Goal: Navigation & Orientation: Understand site structure

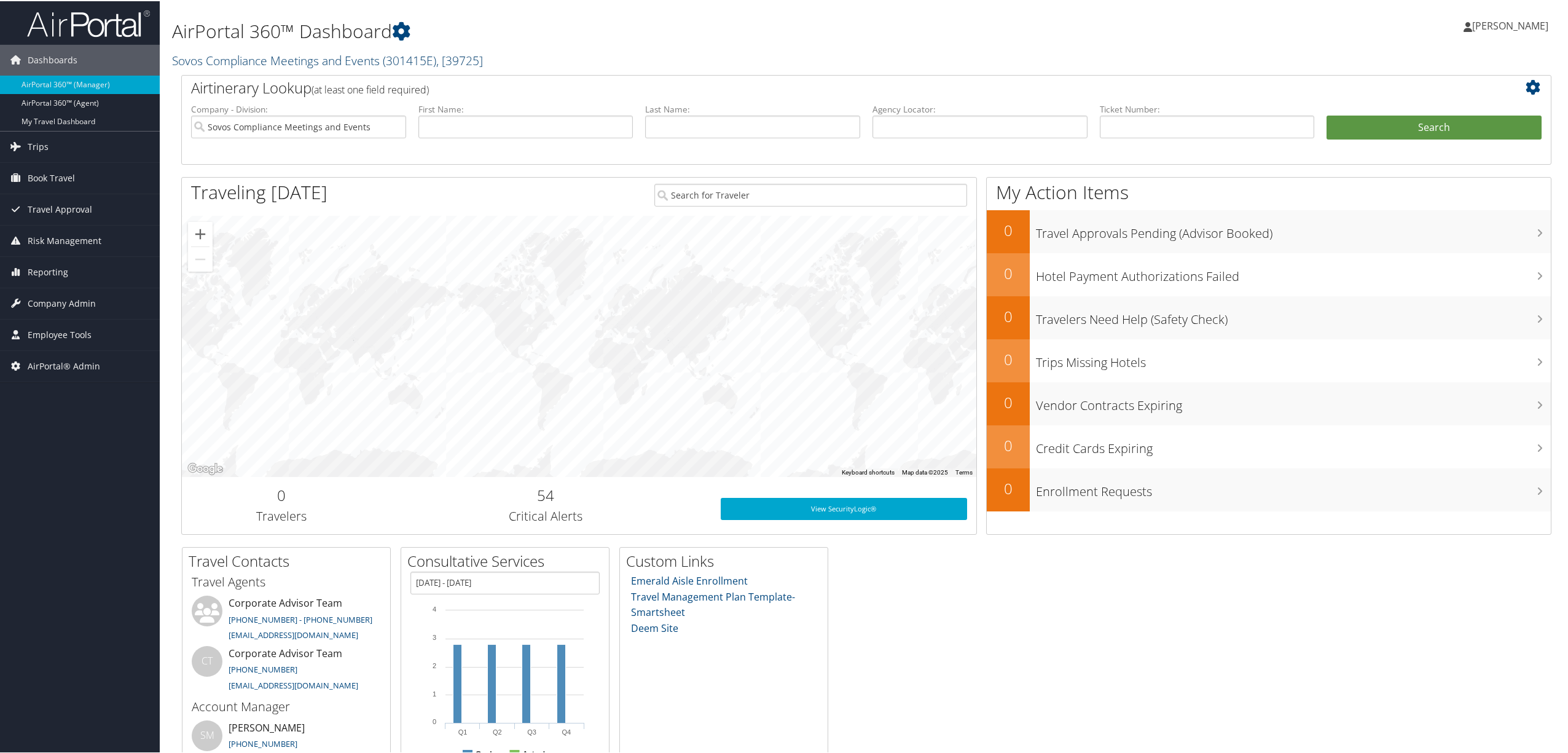
click at [342, 60] on link "Sovos Compliance Meetings and Events ( 301415E ) , [ 39725 ]" at bounding box center [327, 59] width 311 height 17
click at [280, 84] on input "search" at bounding box center [253, 82] width 162 height 23
type input "merit"
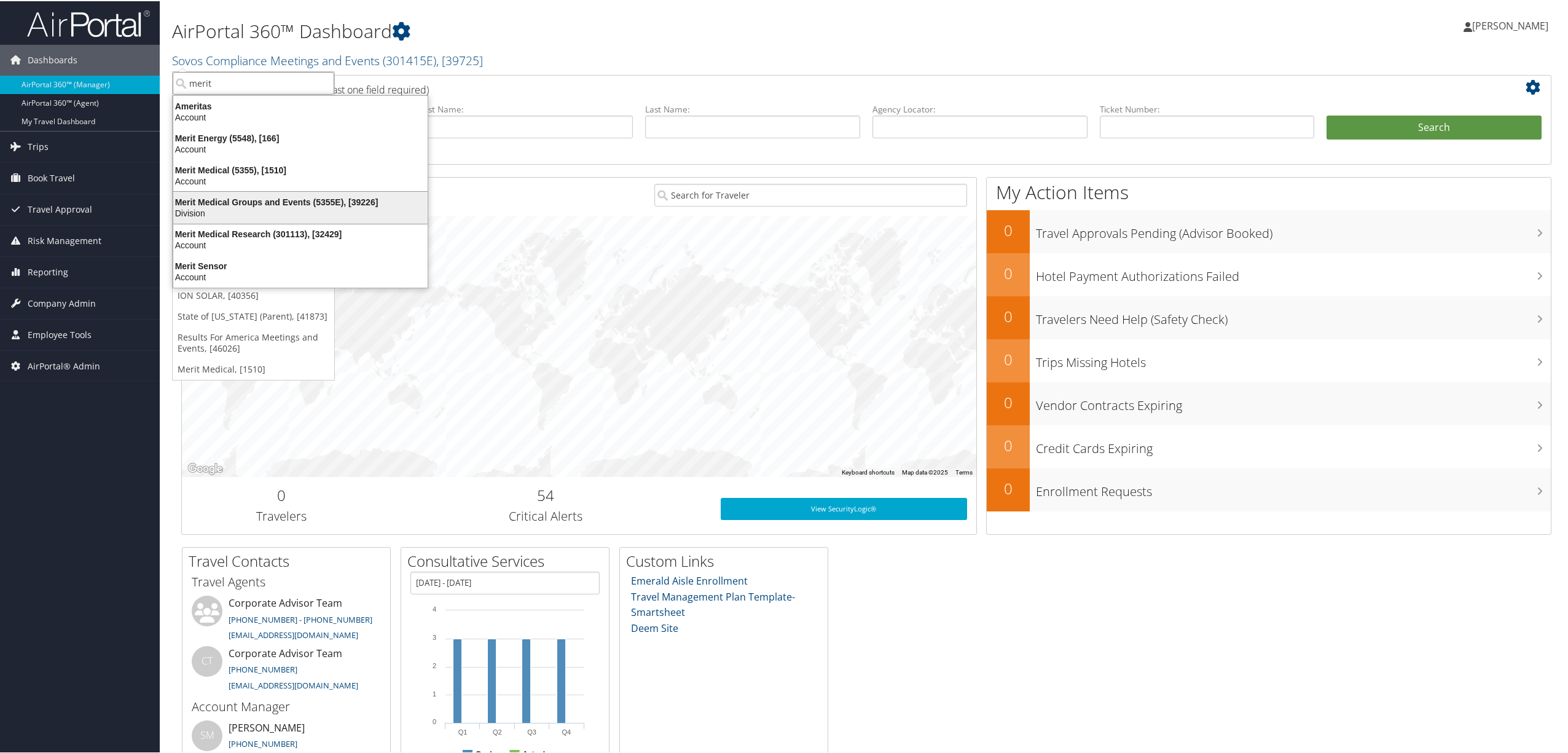
click at [273, 202] on div "Merit Medical Groups and Events (5355E), [39226]" at bounding box center [301, 201] width 269 height 11
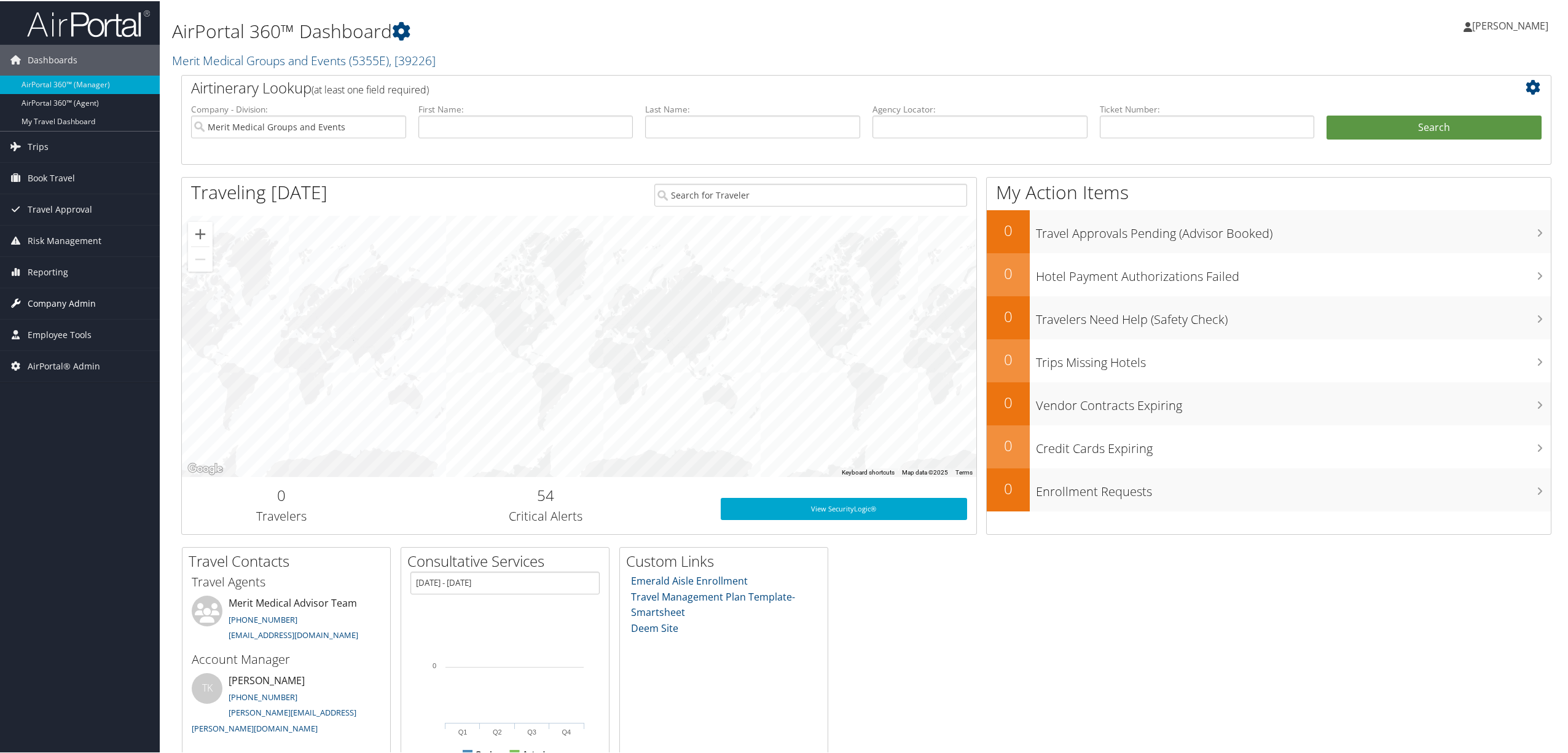
click at [64, 308] on span "Company Admin" at bounding box center [62, 302] width 68 height 31
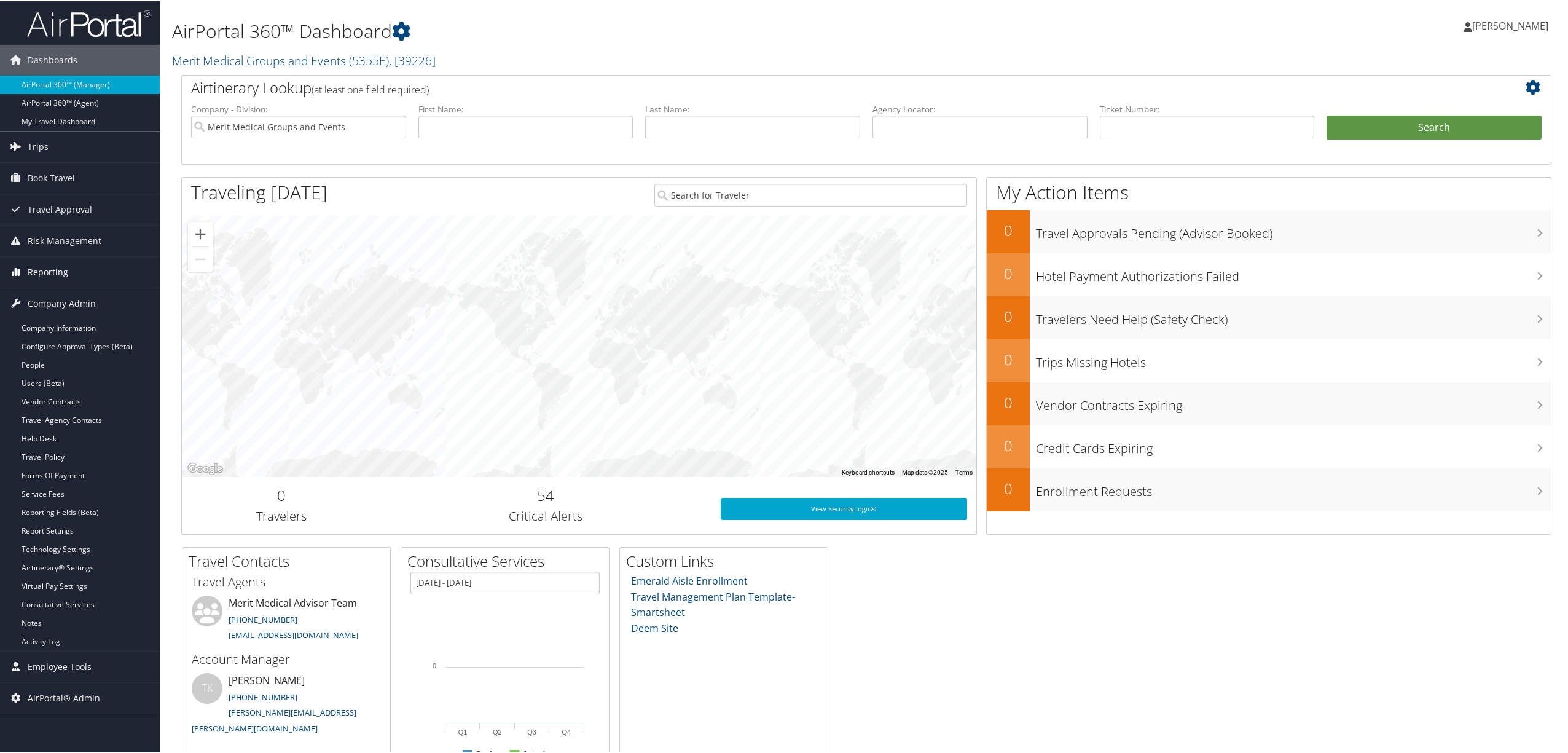
click at [68, 268] on link "Reporting" at bounding box center [80, 271] width 160 height 31
click at [69, 628] on link "Report Settings" at bounding box center [80, 622] width 160 height 19
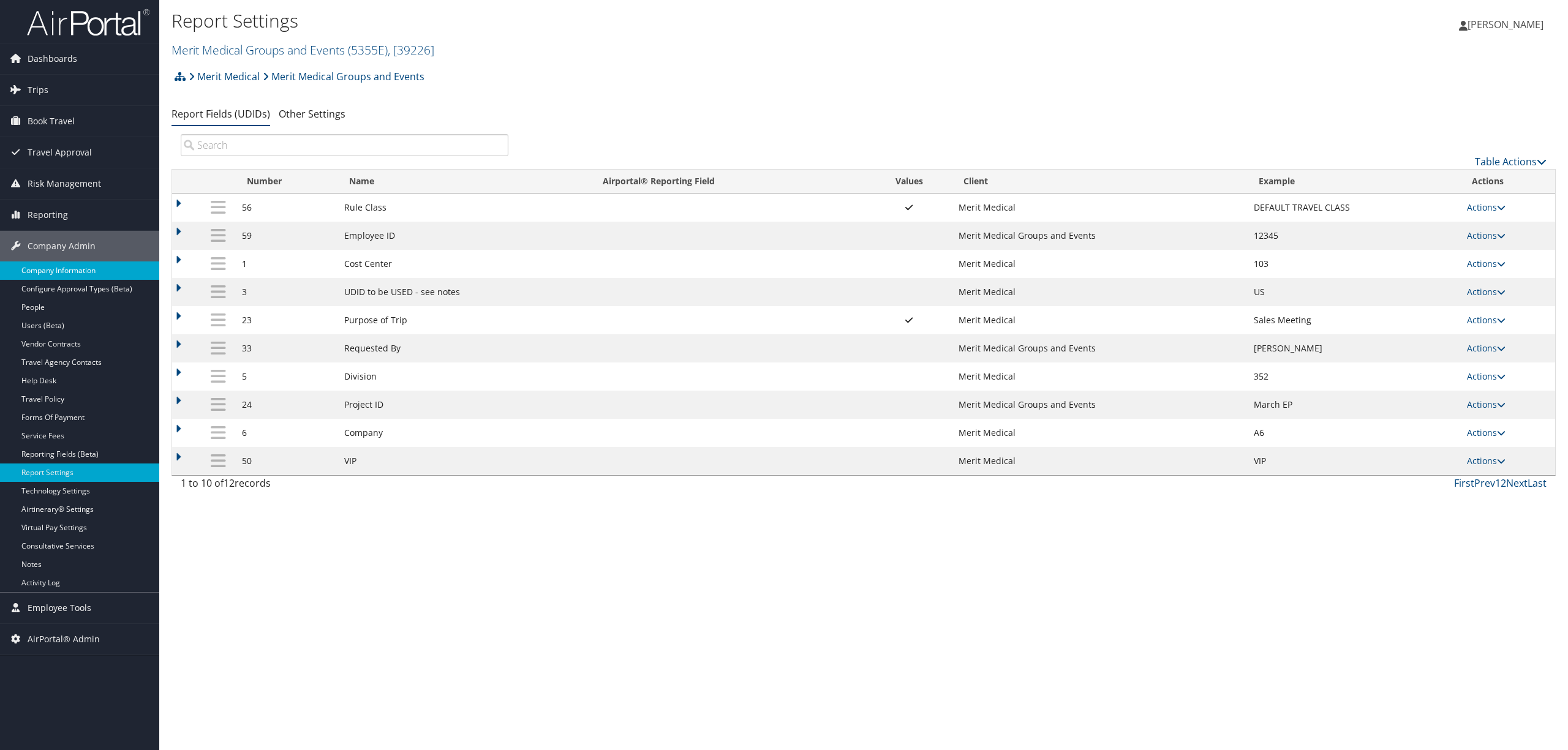
click at [106, 270] on link "Company Information" at bounding box center [79, 271] width 159 height 19
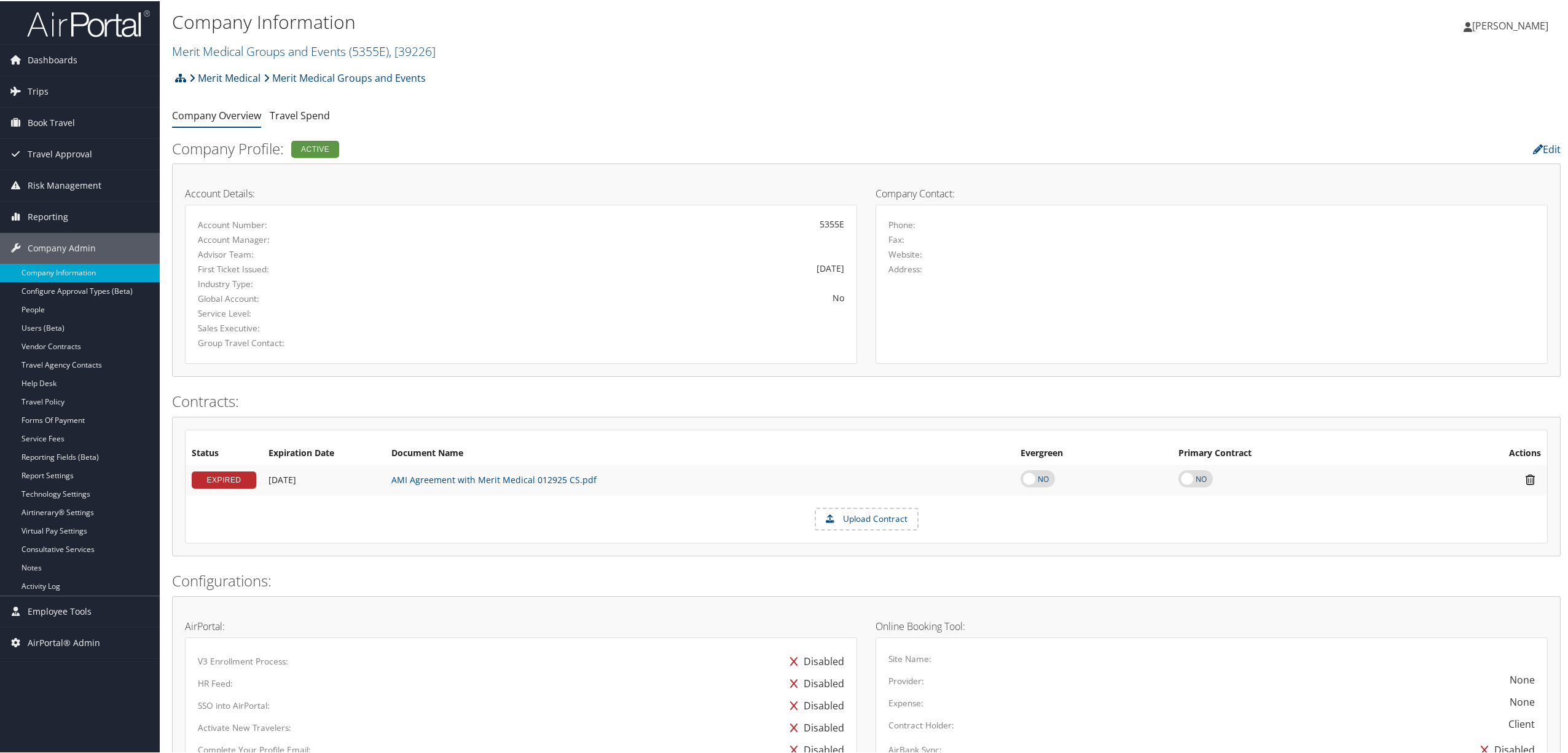
click at [225, 76] on link "Merit Medical" at bounding box center [225, 77] width 72 height 24
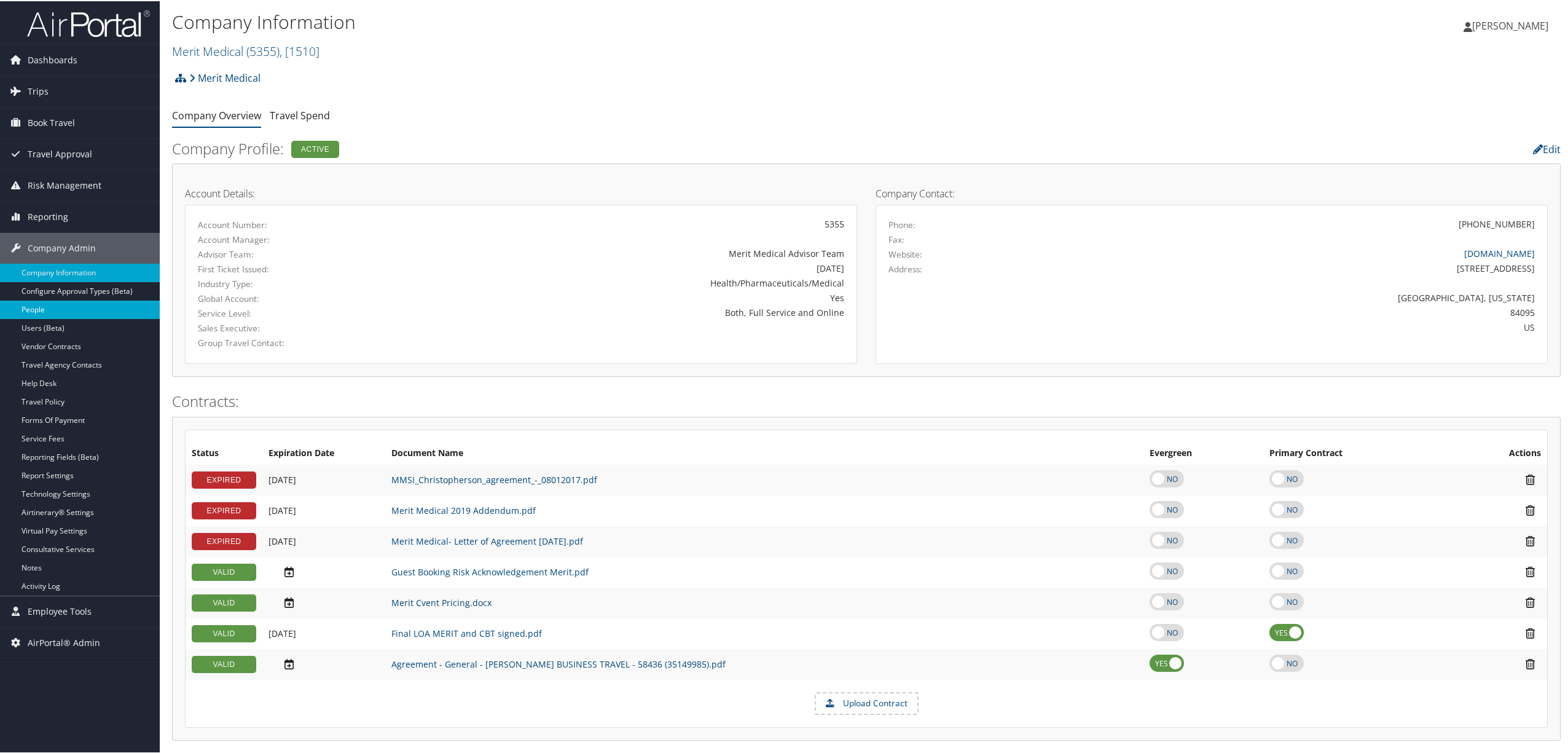
click at [42, 308] on link "People" at bounding box center [80, 309] width 160 height 19
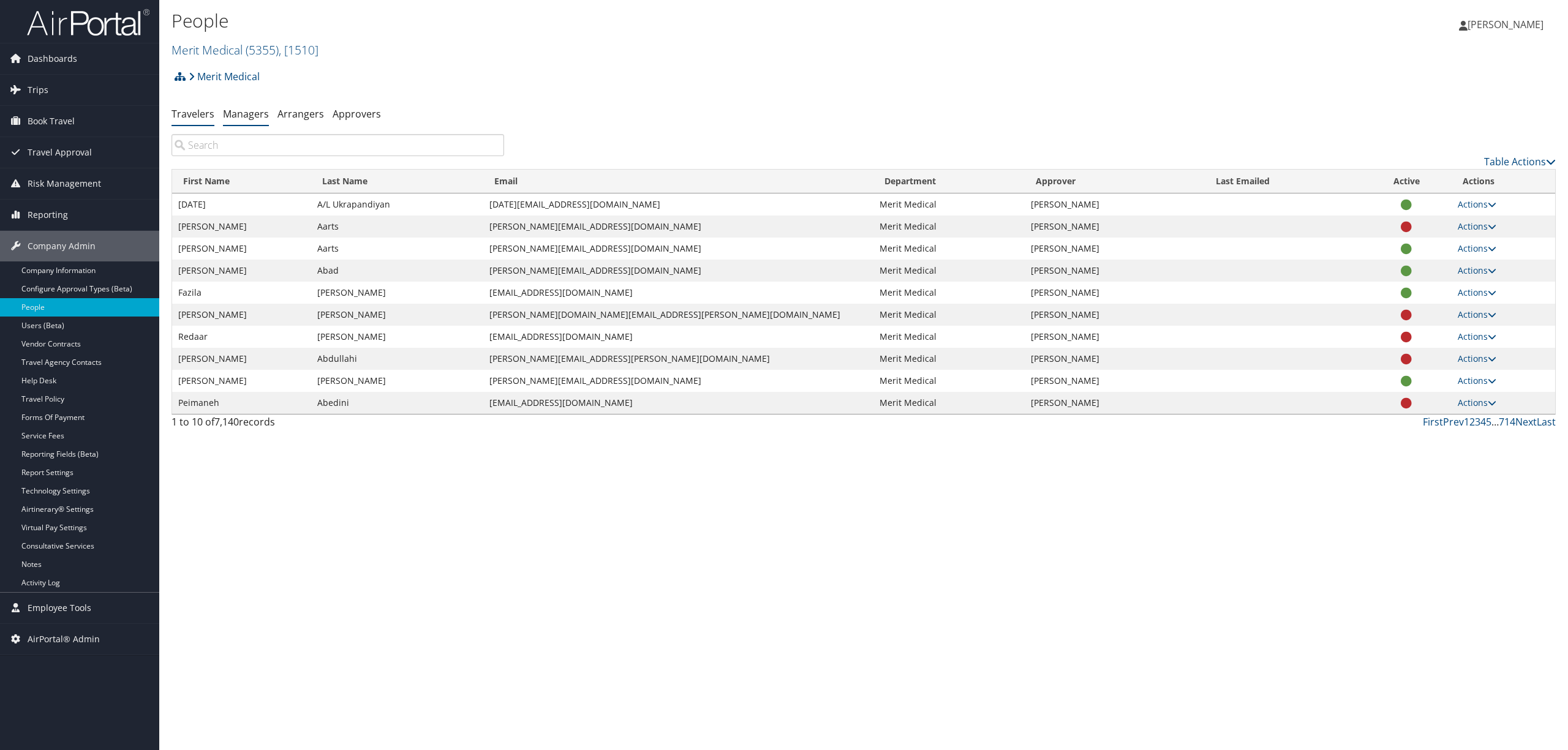
click at [249, 118] on link "Managers" at bounding box center [246, 114] width 46 height 14
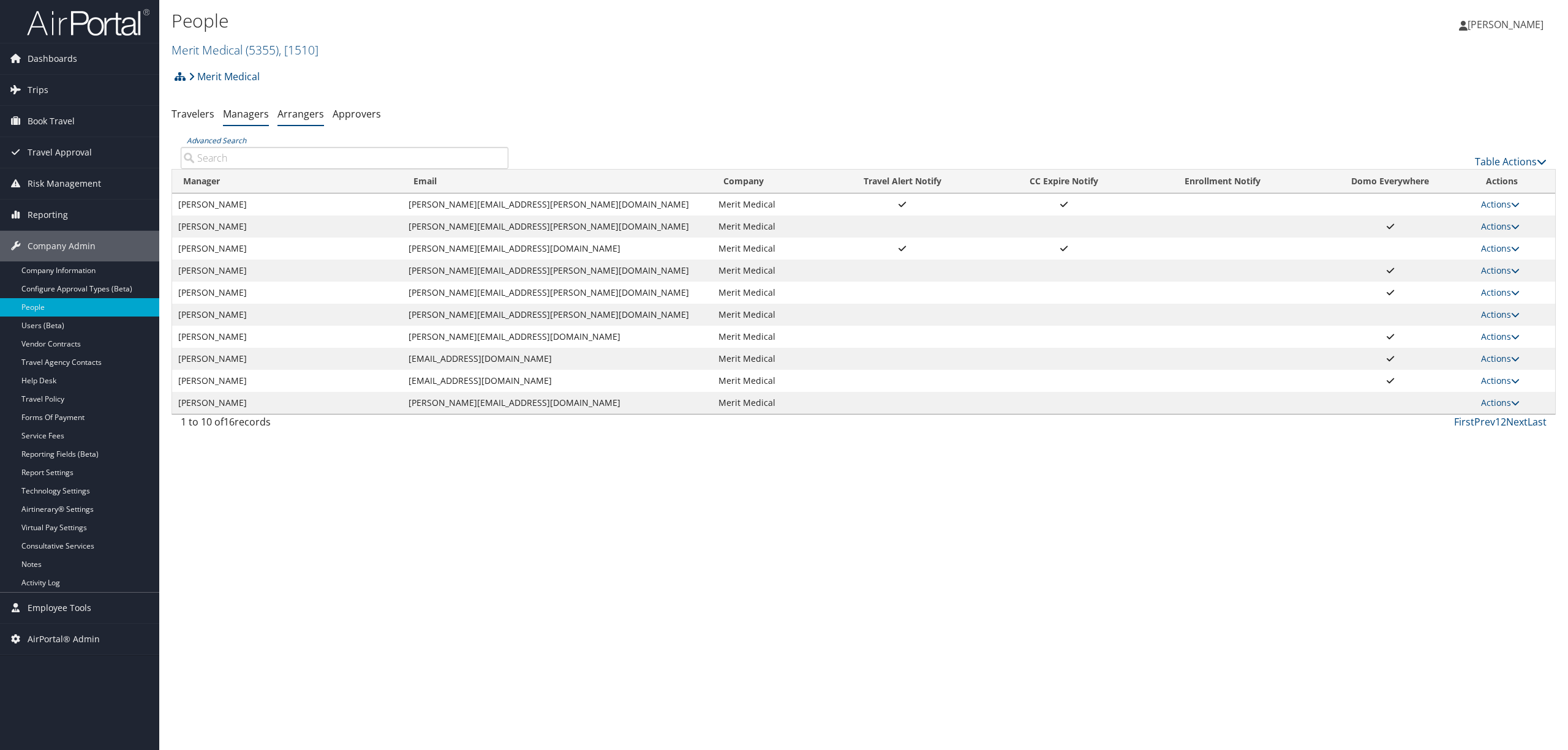
click at [302, 118] on link "Arrangers" at bounding box center [300, 114] width 47 height 14
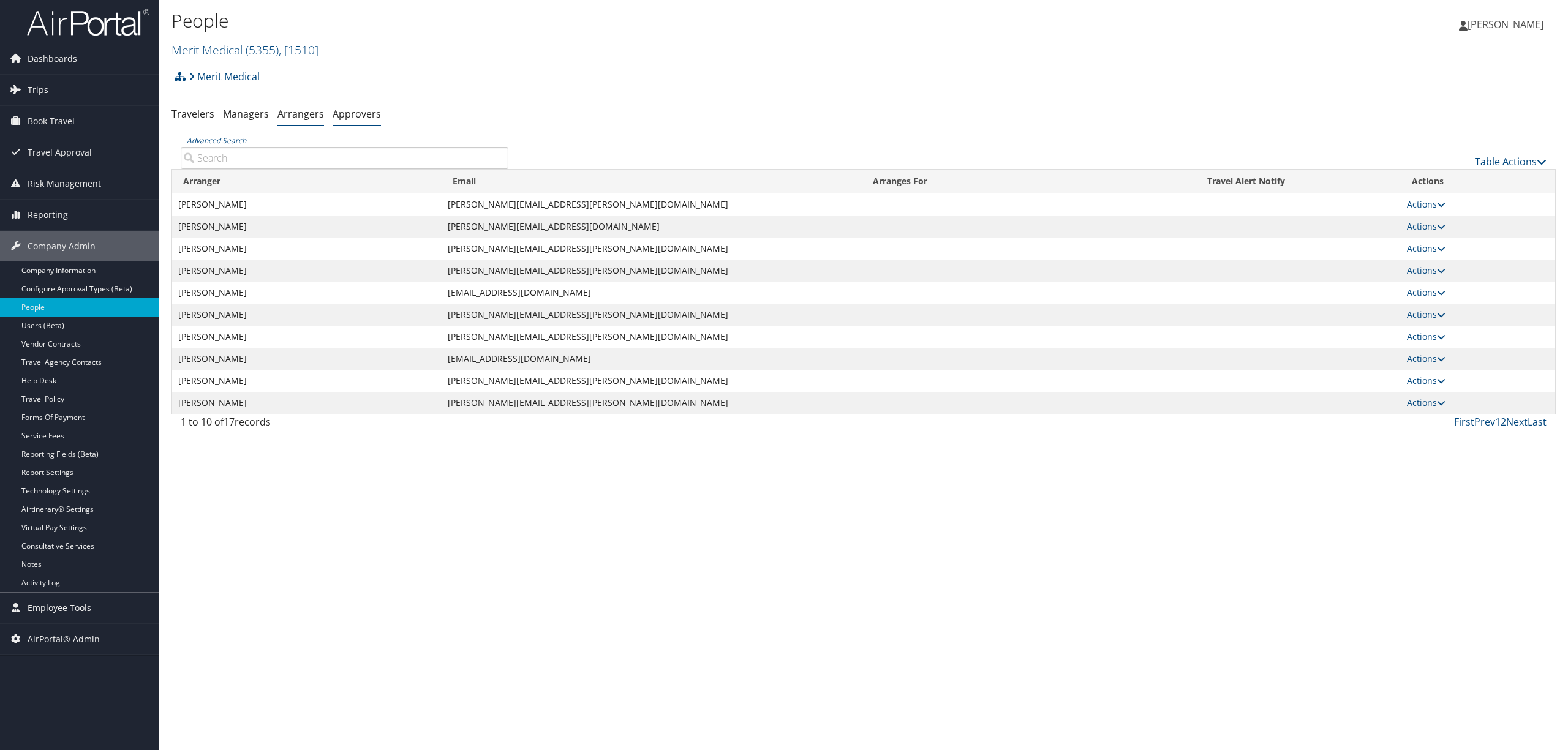
click at [353, 118] on link "Approvers" at bounding box center [357, 114] width 48 height 14
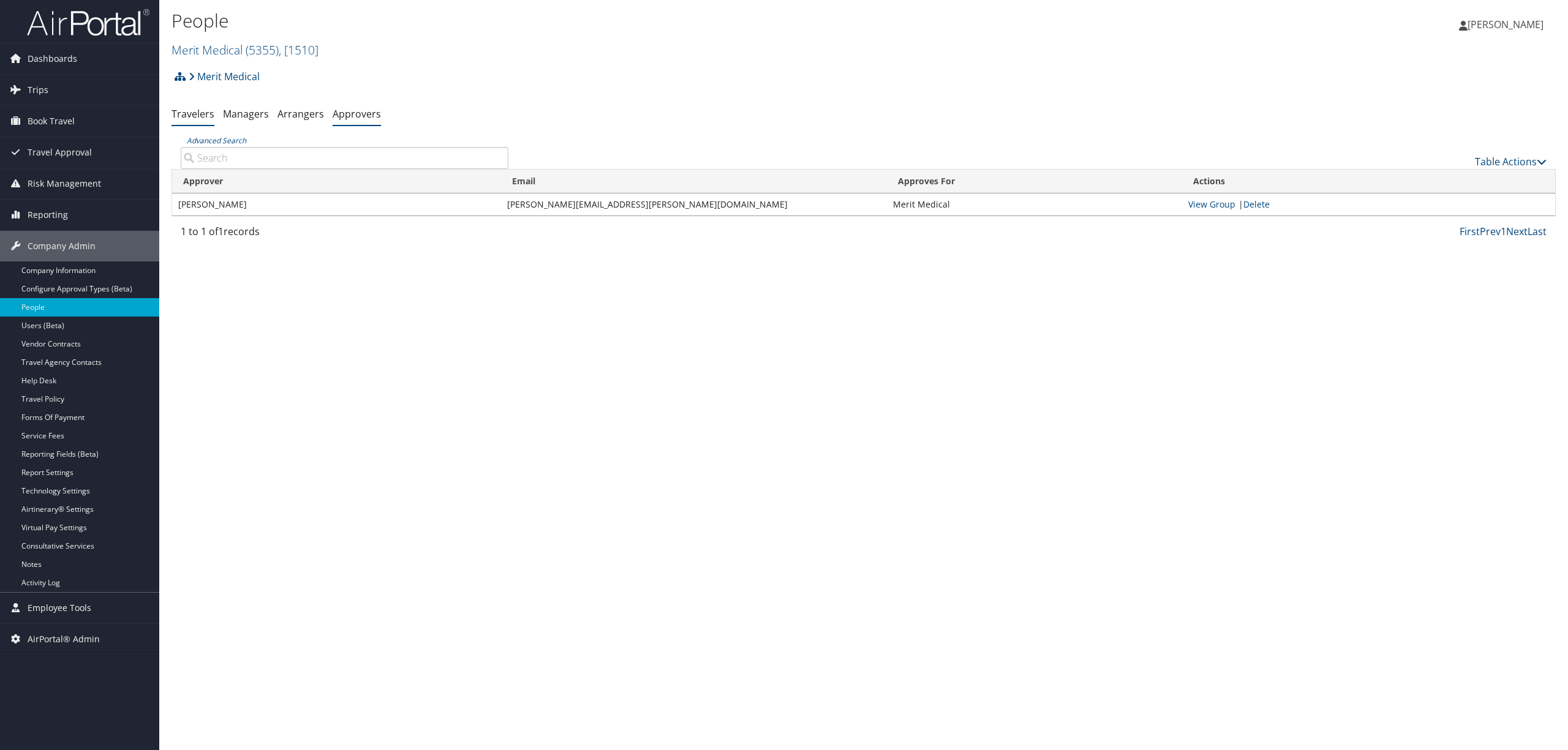
click at [204, 117] on link "Travelers" at bounding box center [192, 114] width 43 height 14
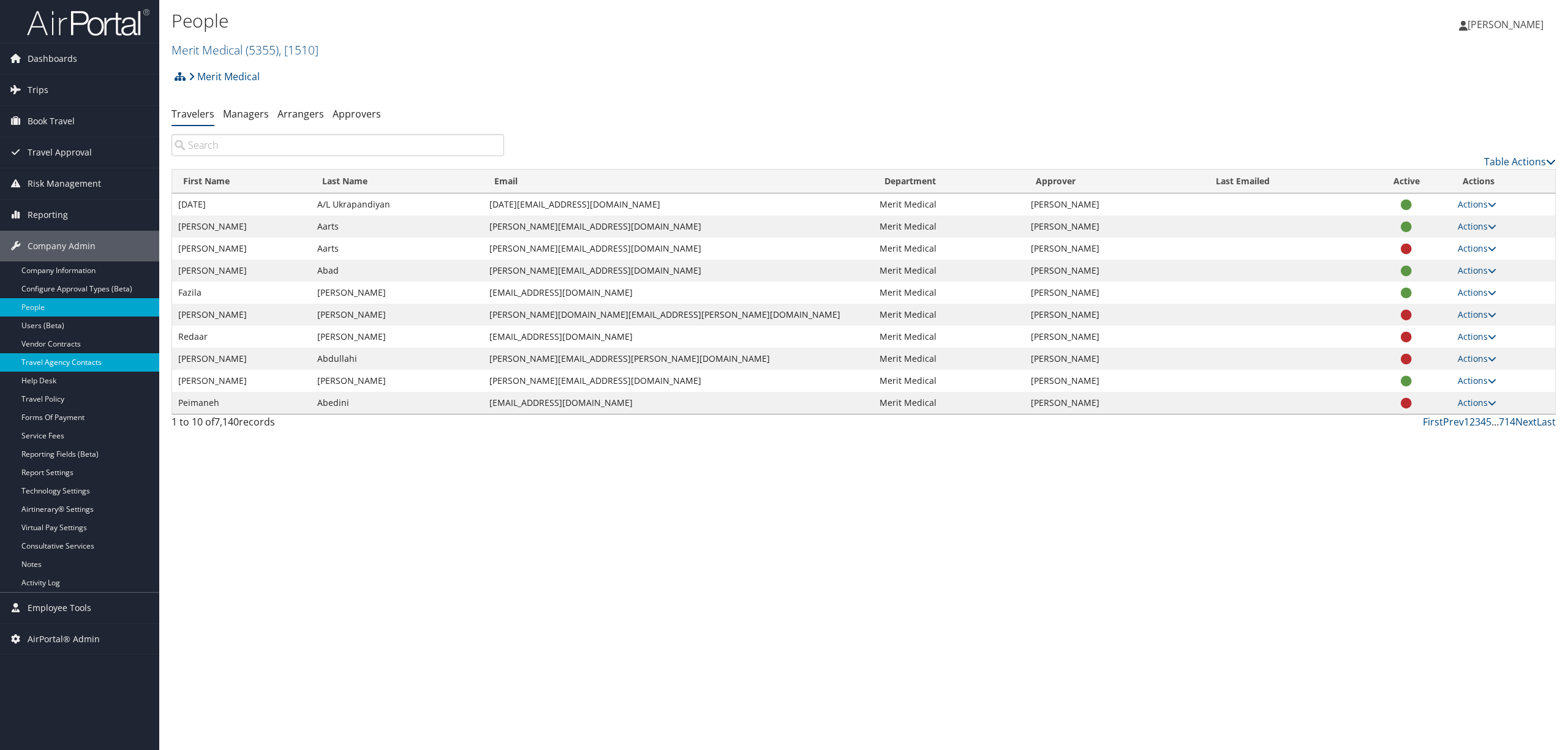
click at [101, 370] on link "Travel Agency Contacts" at bounding box center [79, 363] width 159 height 19
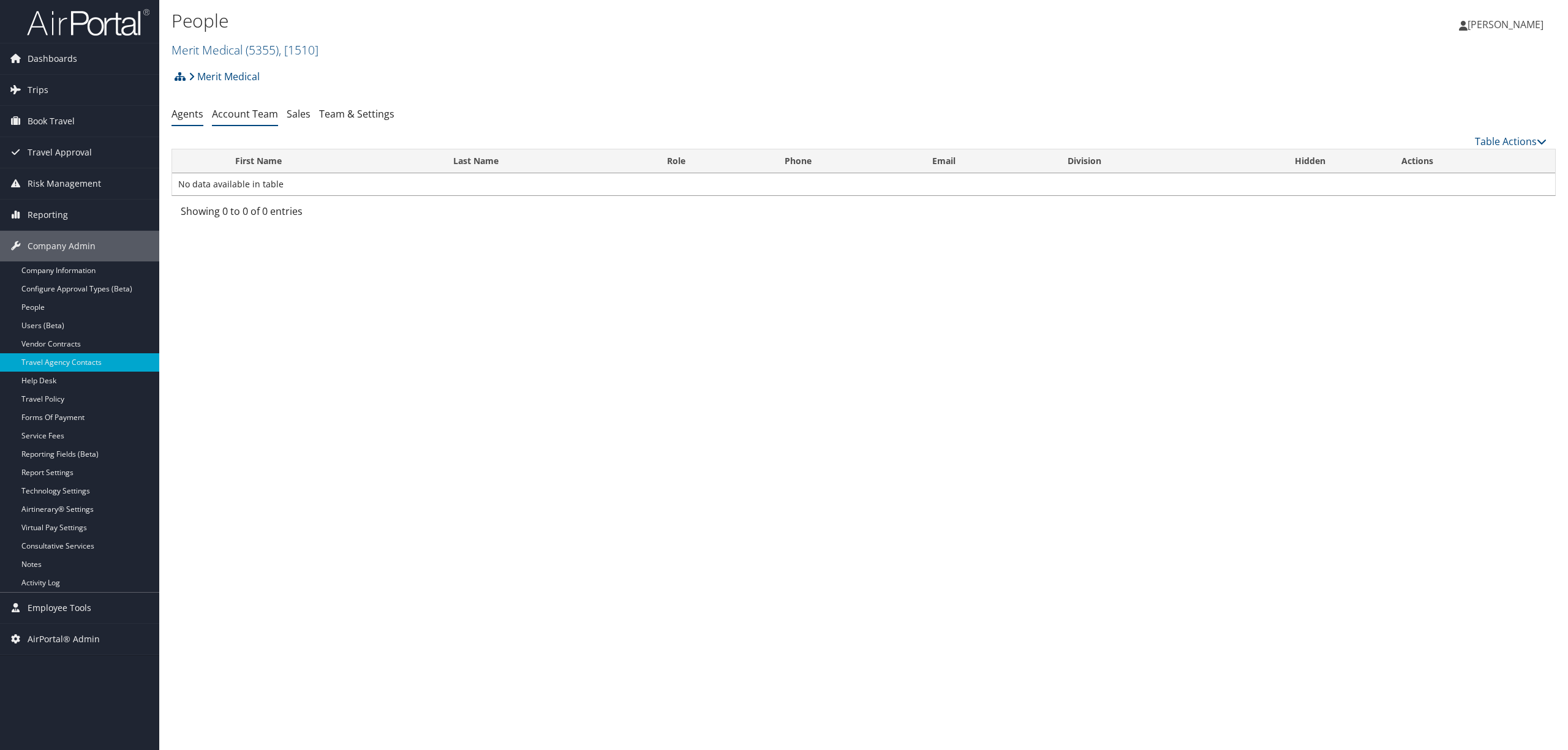
click at [254, 121] on li "Account Team" at bounding box center [245, 115] width 66 height 22
click at [250, 123] on li "Account Team" at bounding box center [245, 115] width 66 height 22
click at [256, 112] on link "Account Team" at bounding box center [245, 114] width 66 height 14
